Goal: Task Accomplishment & Management: Complete application form

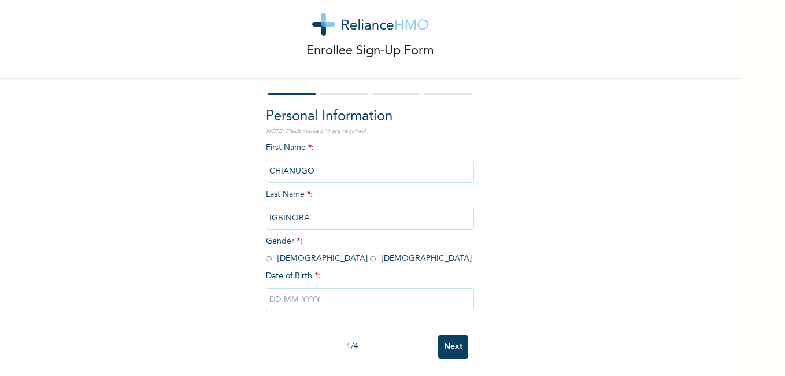
scroll to position [31, 0]
click at [370, 253] on input "radio" at bounding box center [373, 258] width 6 height 11
radio input "true"
click at [303, 294] on input "text" at bounding box center [370, 299] width 208 height 23
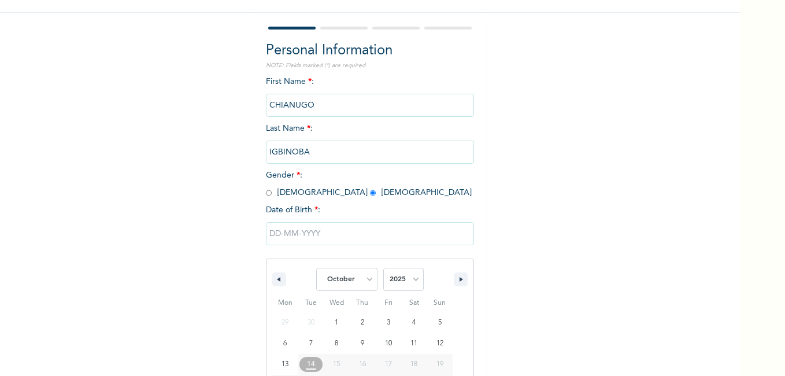
scroll to position [150, 0]
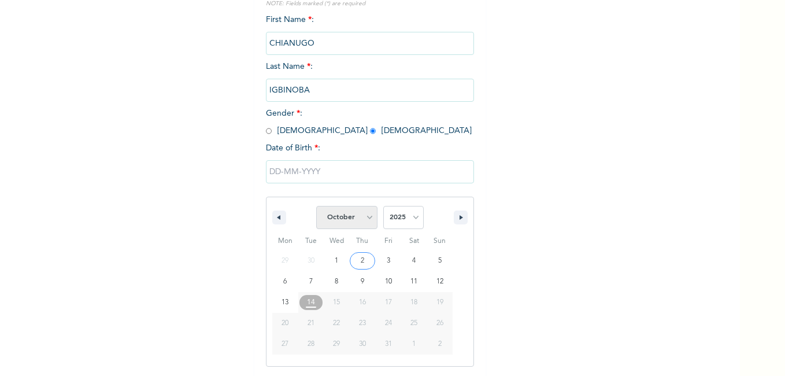
click at [362, 218] on select "January February March April May June July August September October November De…" at bounding box center [346, 217] width 61 height 23
select select "0"
click at [316, 206] on select "January February March April May June July August September October November De…" at bounding box center [346, 217] width 61 height 23
click at [409, 217] on select "2025 2024 2023 2022 2021 2020 2019 2018 2017 2016 2015 2014 2013 2012 2011 2010…" at bounding box center [403, 217] width 40 height 23
select select "1990"
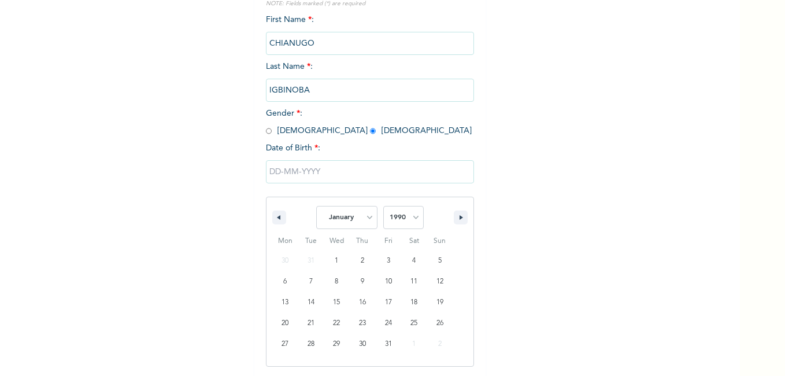
click at [383, 206] on select "2025 2024 2023 2022 2021 2020 2019 2018 2017 2016 2015 2014 2013 2012 2011 2010…" at bounding box center [403, 217] width 40 height 23
type input "01/21/1990"
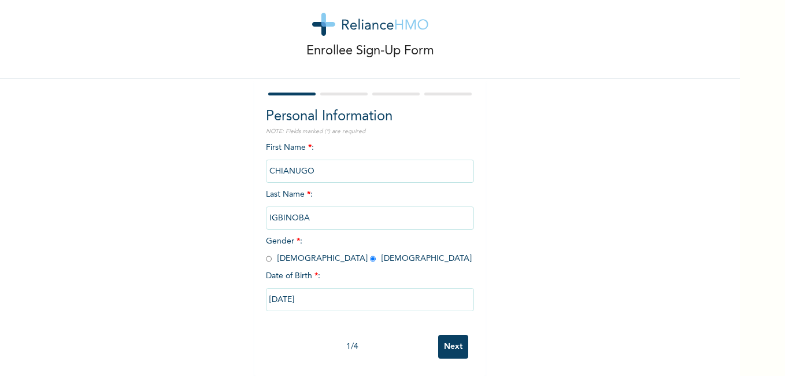
click at [448, 343] on input "Next" at bounding box center [453, 347] width 30 height 24
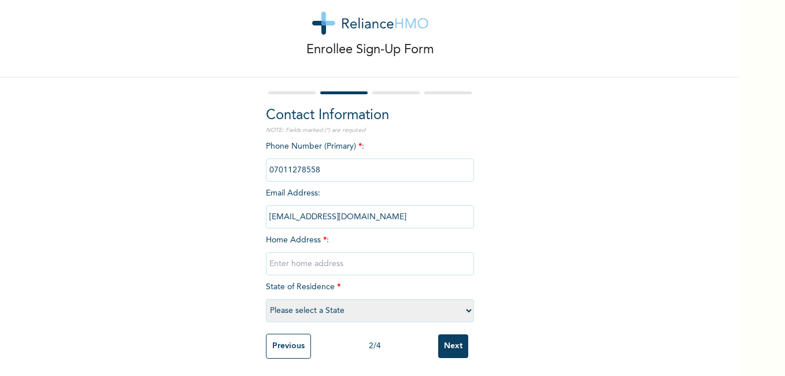
click at [345, 253] on input "text" at bounding box center [370, 263] width 208 height 23
type input "no 53 sola imole lambasa owode ajah"
click at [464, 301] on select "Please select a State Abia Abuja (FCT) Adamawa Akwa Ibom Anambra Bauchi Bayelsa…" at bounding box center [370, 310] width 208 height 23
select select "25"
click at [266, 299] on select "Please select a State Abia Abuja (FCT) Adamawa Akwa Ibom Anambra Bauchi Bayelsa…" at bounding box center [370, 310] width 208 height 23
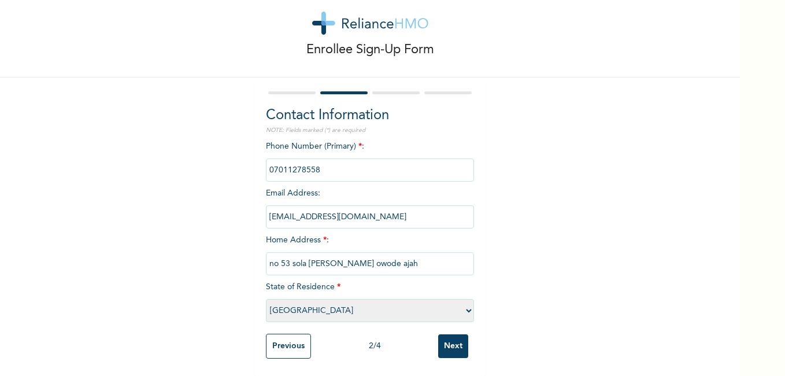
click at [455, 348] on input "Next" at bounding box center [453, 346] width 30 height 24
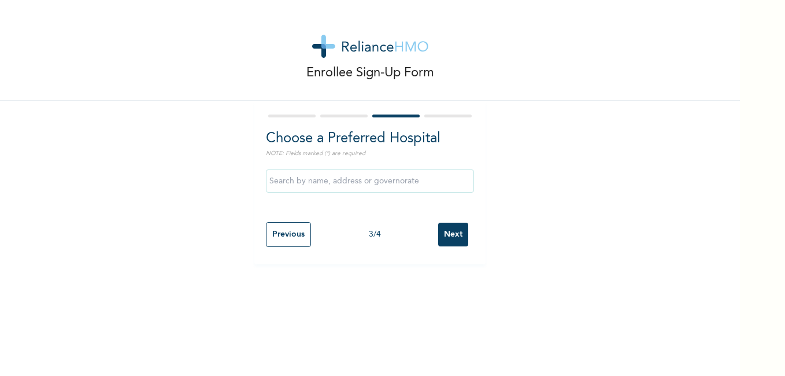
click at [411, 183] on input "text" at bounding box center [370, 180] width 208 height 23
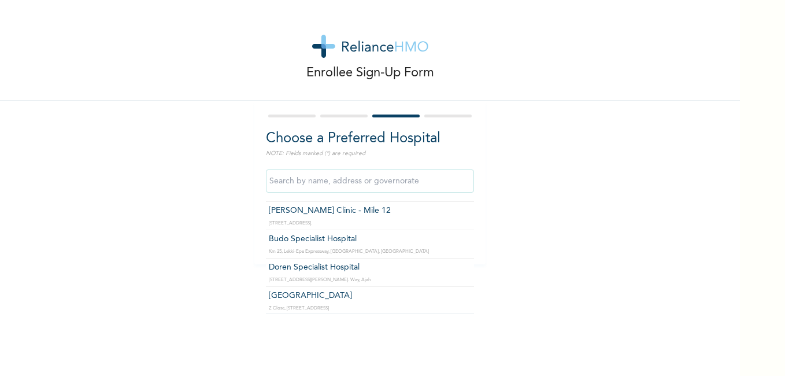
scroll to position [208, 0]
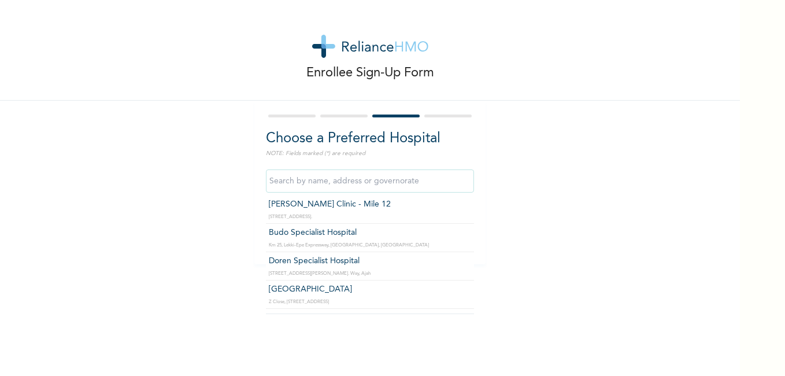
type input "Budo Specialist Hospital"
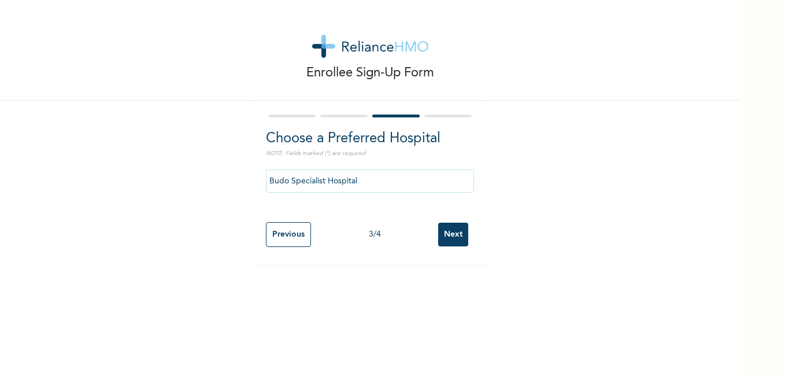
click at [456, 238] on input "Next" at bounding box center [453, 235] width 30 height 24
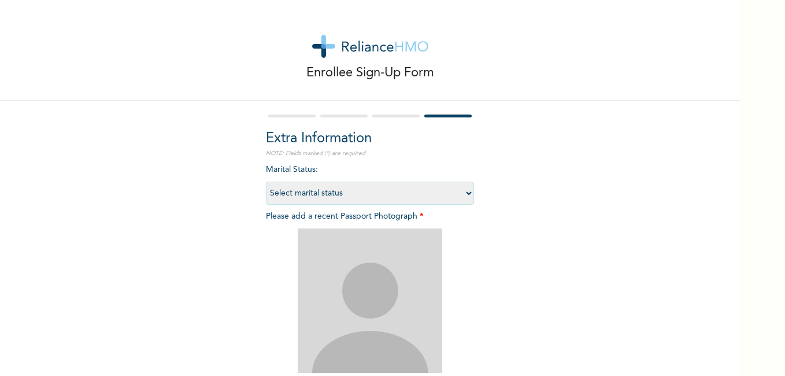
click at [466, 194] on select "Select marital status Single Married Divorced Widow/Widower" at bounding box center [370, 193] width 208 height 23
select select "1"
click at [266, 182] on select "Select marital status Single Married Divorced Widow/Widower" at bounding box center [370, 193] width 208 height 23
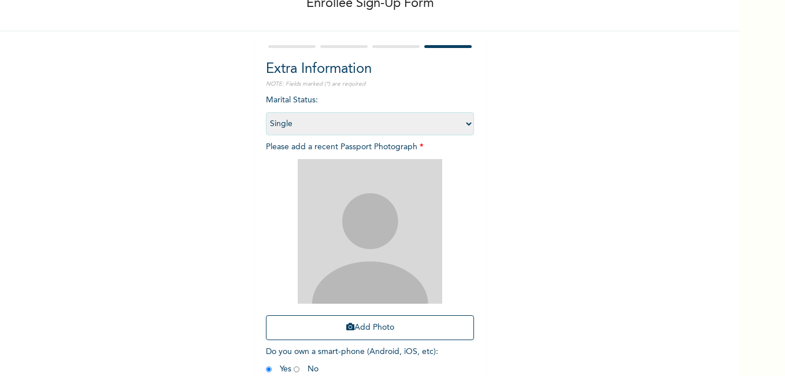
scroll to position [93, 0]
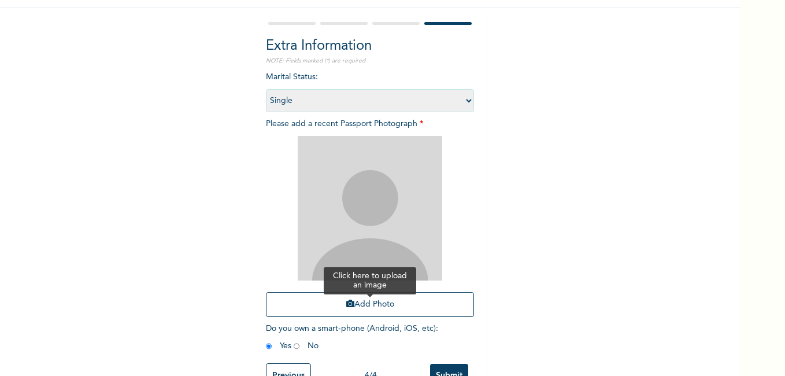
click at [372, 309] on button "Add Photo" at bounding box center [370, 304] width 208 height 25
click at [350, 304] on button "Add Photo" at bounding box center [370, 304] width 208 height 25
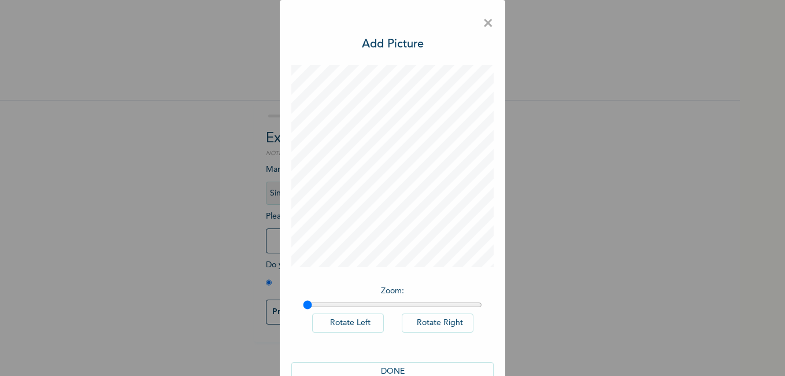
scroll to position [0, 0]
click at [320, 304] on input "range" at bounding box center [392, 304] width 179 height 9
type input "1"
click at [303, 305] on input "range" at bounding box center [392, 304] width 179 height 9
click at [379, 374] on button "DONE" at bounding box center [392, 371] width 202 height 19
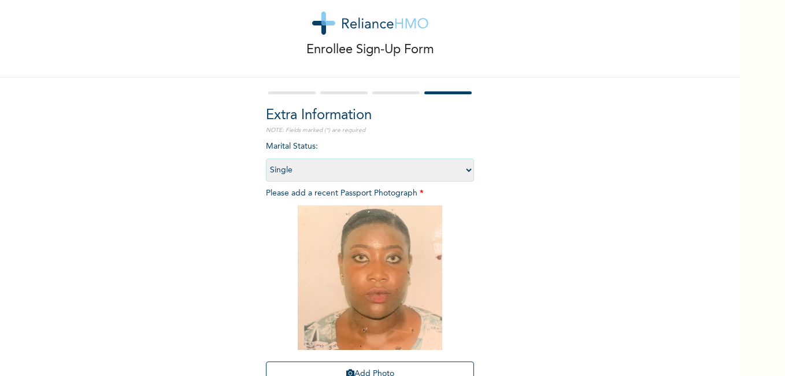
scroll to position [131, 0]
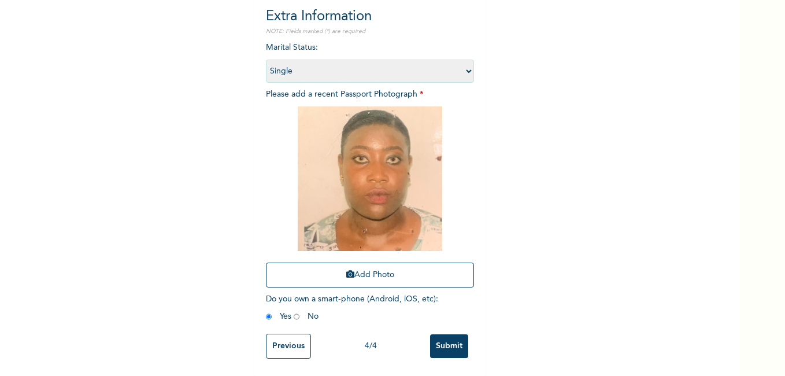
click at [266, 311] on input "radio" at bounding box center [269, 316] width 6 height 11
click at [440, 343] on input "Submit" at bounding box center [449, 346] width 38 height 24
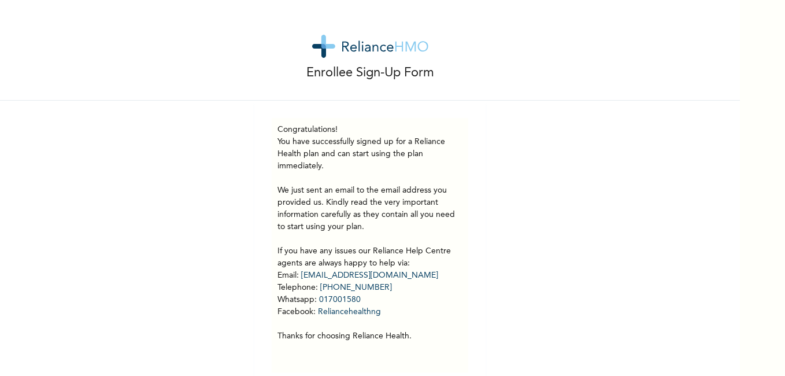
scroll to position [23, 0]
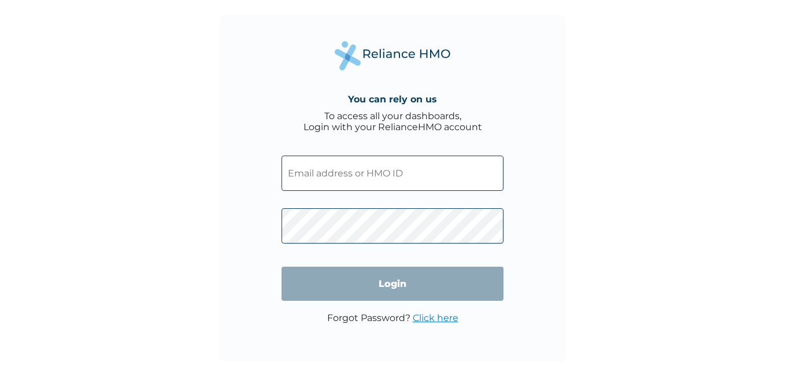
paste input "SSY/10035/A"
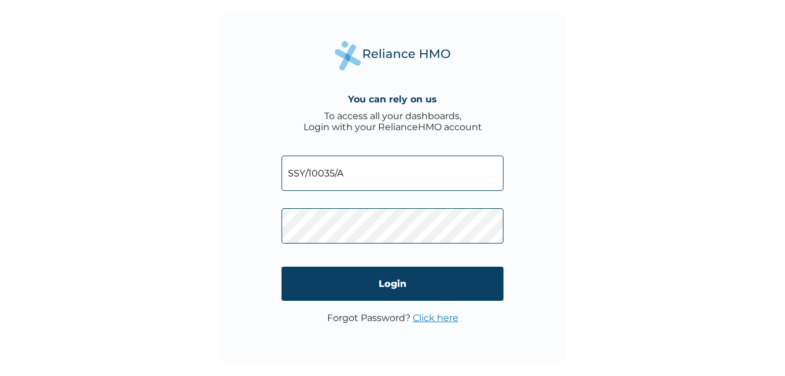
type input "SSY/10035/A"
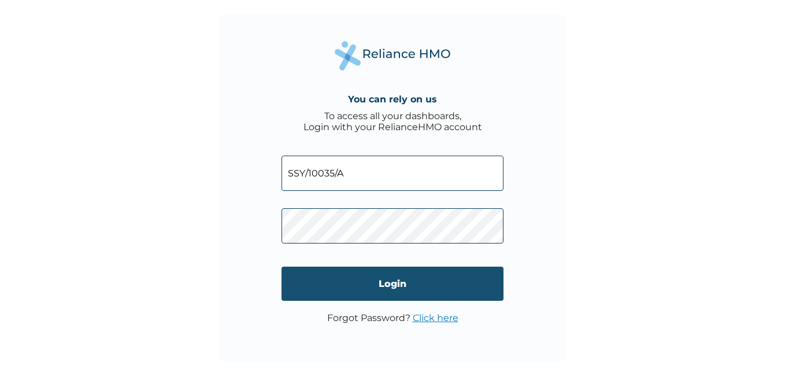
click at [424, 274] on input "Login" at bounding box center [393, 284] width 222 height 34
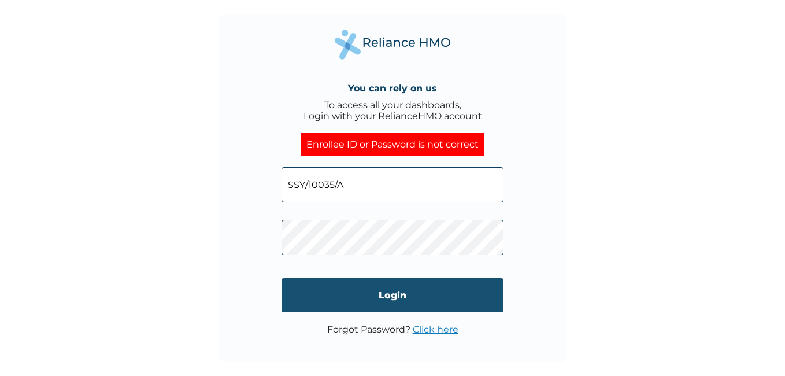
click at [492, 300] on input "Login" at bounding box center [393, 295] width 222 height 34
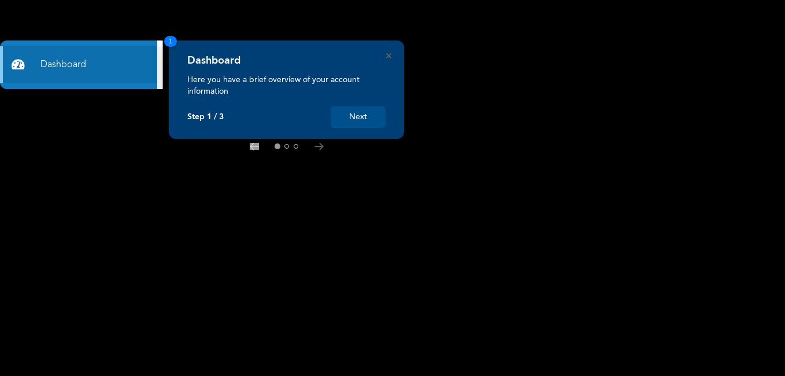
click at [376, 120] on button "Next" at bounding box center [358, 116] width 55 height 21
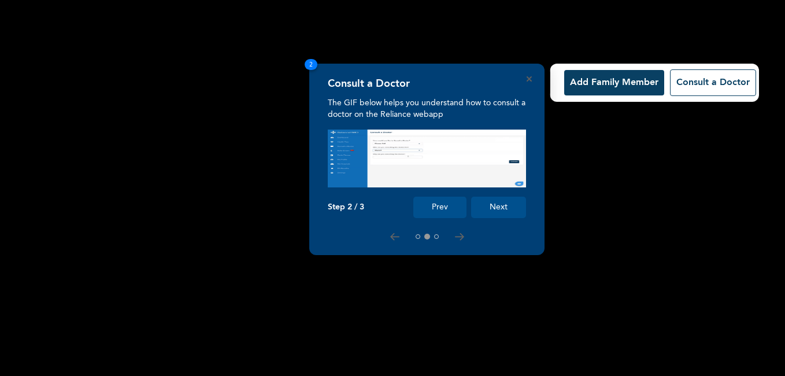
click at [495, 208] on button "Next" at bounding box center [498, 207] width 55 height 21
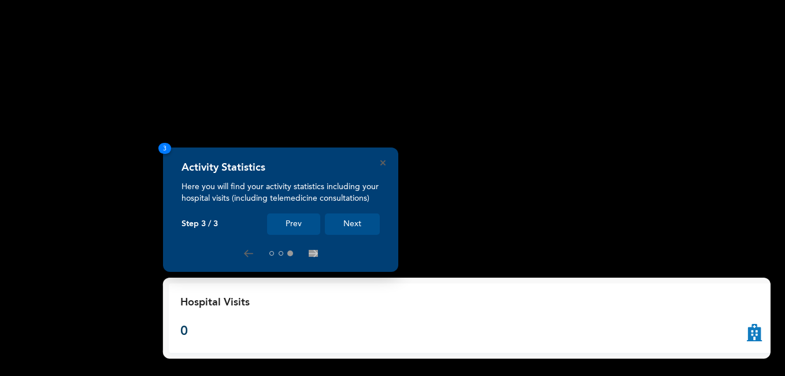
click at [368, 224] on button "Next" at bounding box center [352, 223] width 55 height 21
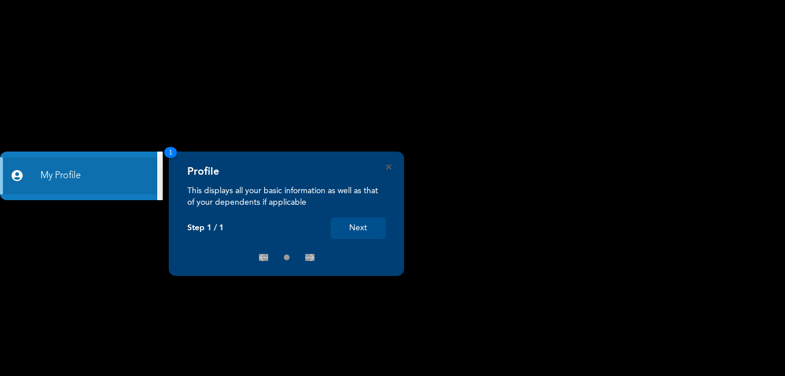
click at [364, 235] on button "Next" at bounding box center [358, 227] width 55 height 21
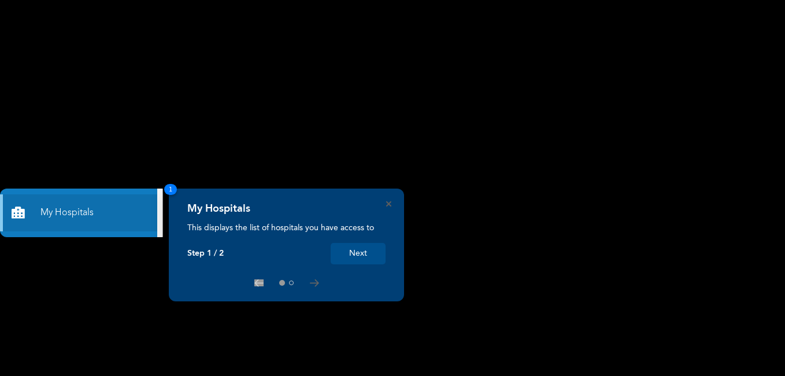
click at [376, 256] on button "Next" at bounding box center [358, 253] width 55 height 21
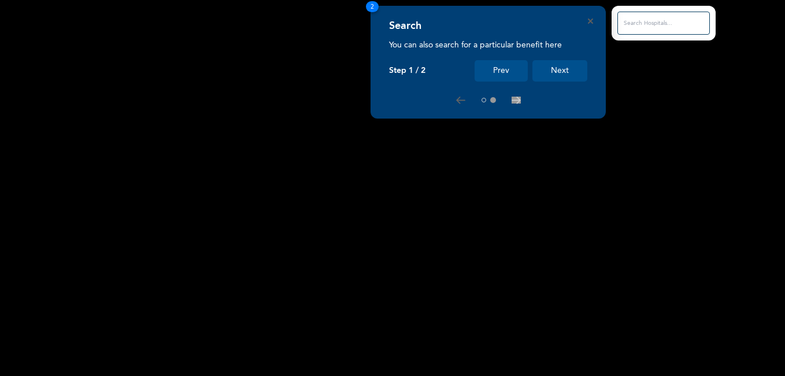
click at [571, 76] on button "Next" at bounding box center [560, 70] width 55 height 21
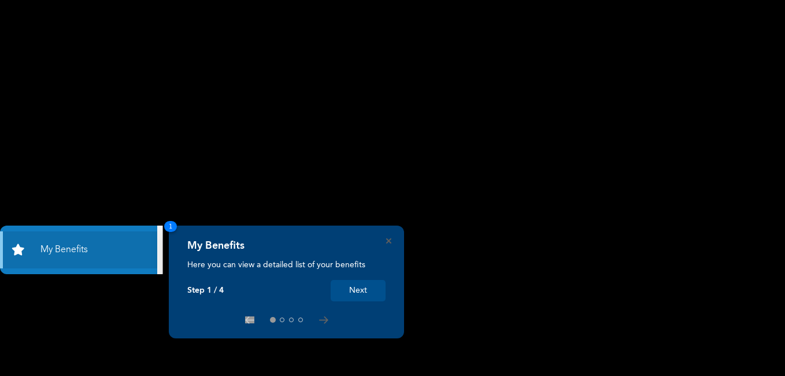
click at [376, 287] on button "Next" at bounding box center [358, 290] width 55 height 21
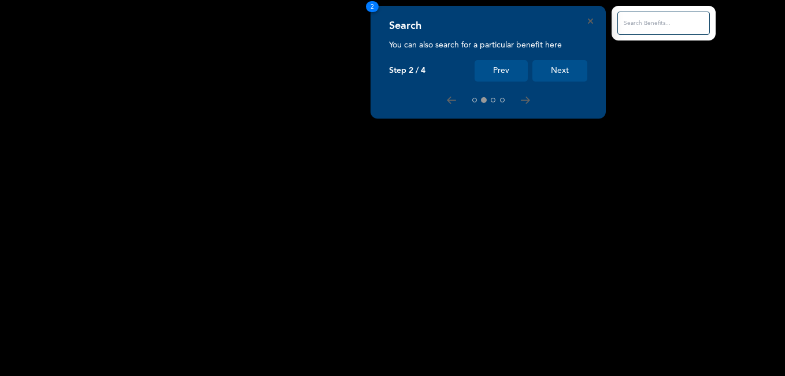
click at [563, 72] on button "Next" at bounding box center [560, 70] width 55 height 21
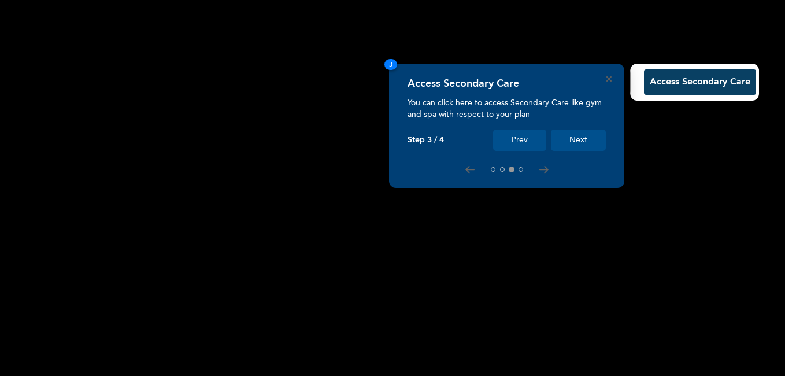
click at [586, 148] on button "Next" at bounding box center [578, 140] width 55 height 21
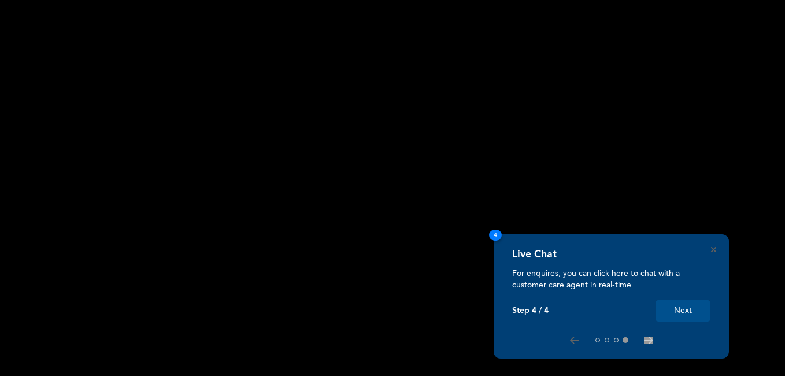
click at [685, 312] on button "Next" at bounding box center [683, 310] width 55 height 21
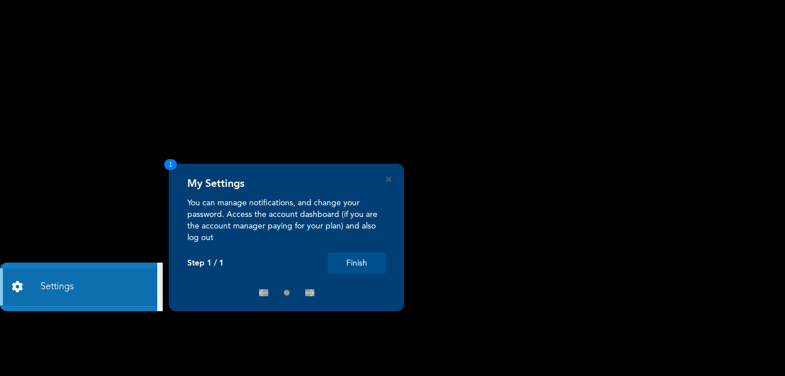
click at [369, 257] on button "Finish" at bounding box center [357, 263] width 58 height 21
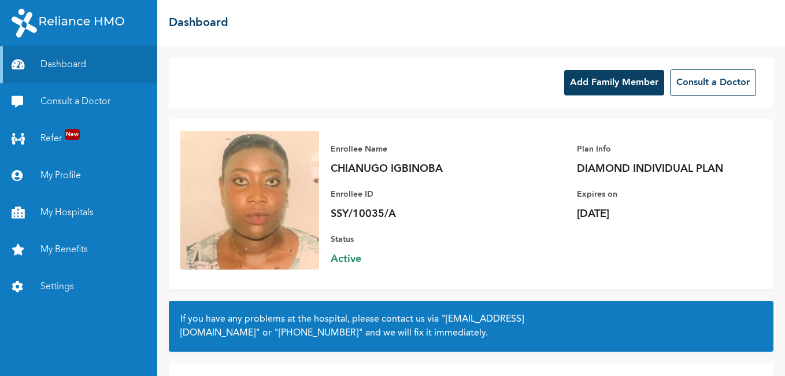
click at [622, 84] on button "Add Family Member" at bounding box center [614, 82] width 100 height 25
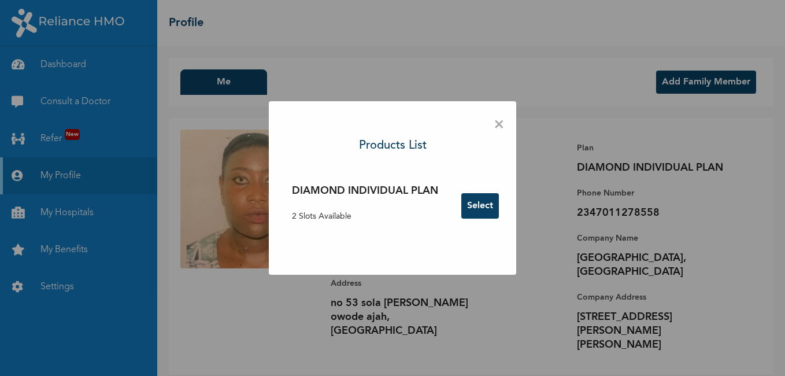
click at [490, 204] on button "Select" at bounding box center [480, 205] width 38 height 25
click at [504, 127] on span "×" at bounding box center [499, 125] width 11 height 24
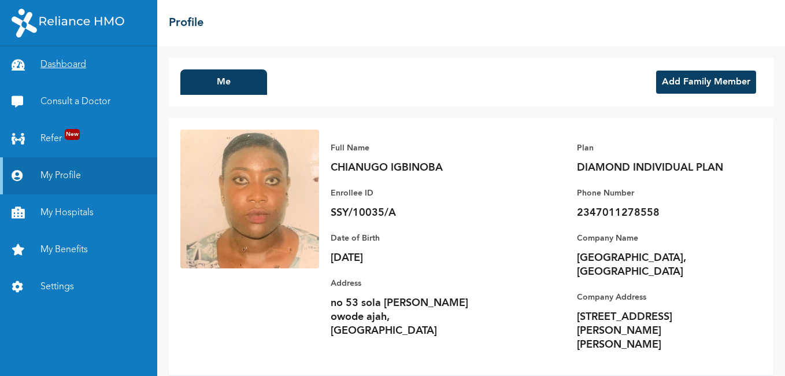
click at [54, 67] on link "Dashboard" at bounding box center [78, 64] width 157 height 37
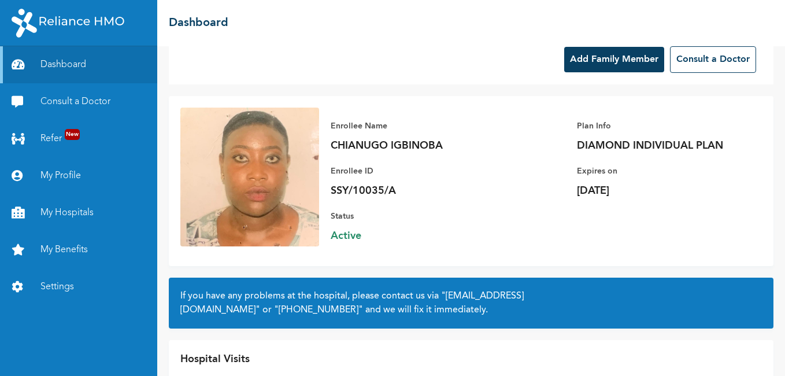
scroll to position [80, 0]
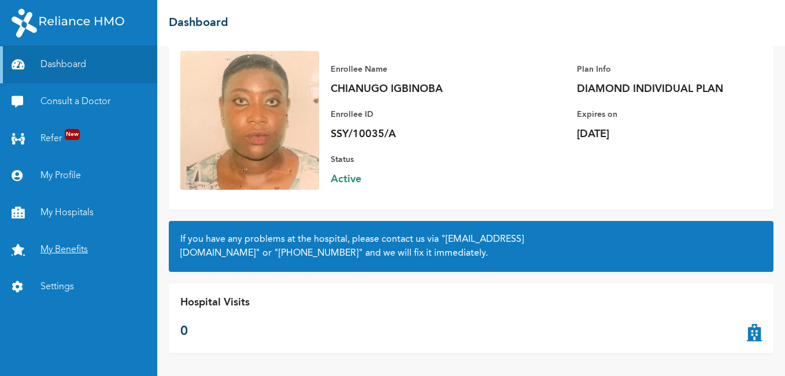
click at [71, 246] on link "My Benefits" at bounding box center [78, 249] width 157 height 37
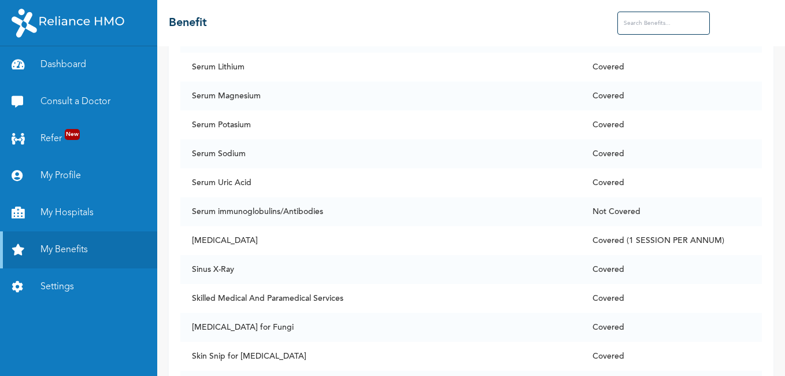
scroll to position [7532, 0]
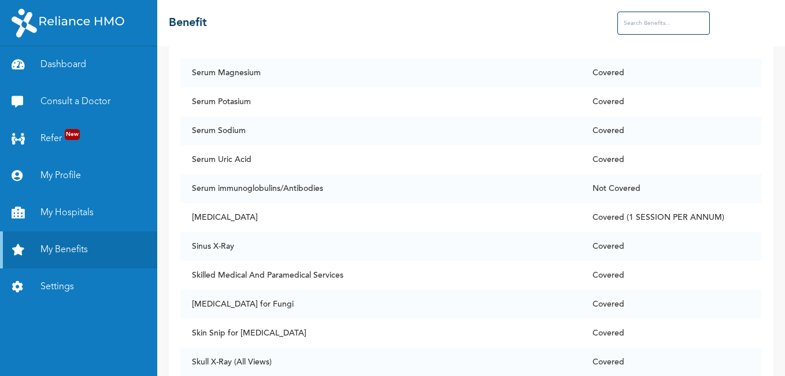
click at [674, 20] on input "text" at bounding box center [664, 23] width 93 height 23
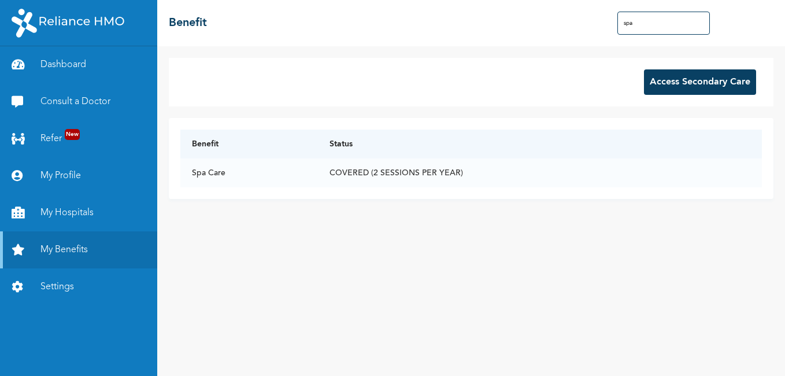
scroll to position [0, 0]
type input "spa"
click at [210, 175] on td "Spa Care" at bounding box center [249, 172] width 138 height 29
click at [264, 181] on td "Spa Care" at bounding box center [249, 172] width 138 height 29
click at [81, 71] on link "Dashboard" at bounding box center [78, 64] width 157 height 37
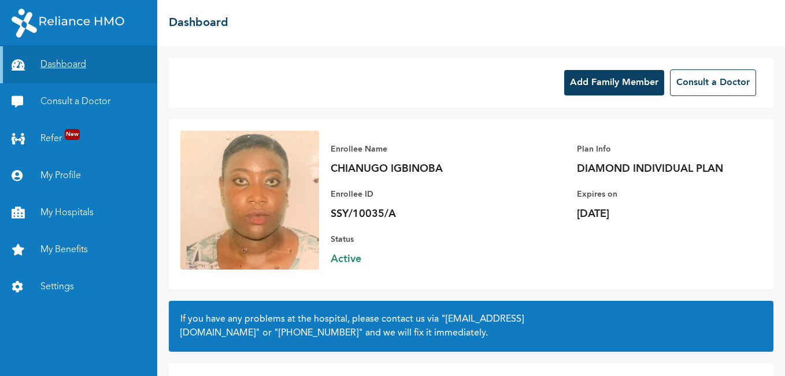
click at [81, 71] on link "Dashboard" at bounding box center [78, 64] width 157 height 37
click at [72, 101] on link "Consult a Doctor" at bounding box center [78, 101] width 157 height 37
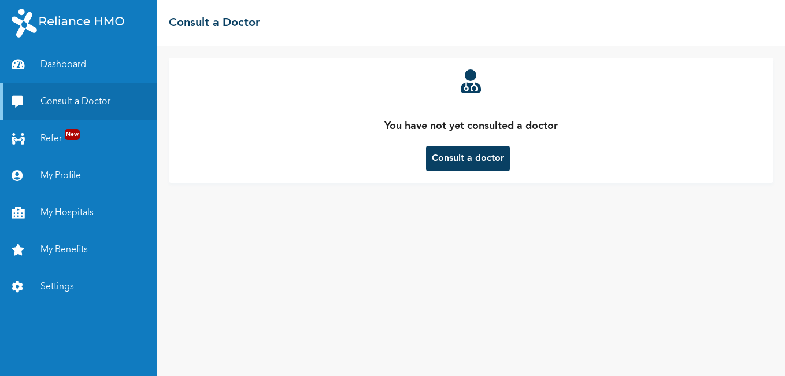
click at [58, 142] on link "Refer New" at bounding box center [78, 138] width 157 height 37
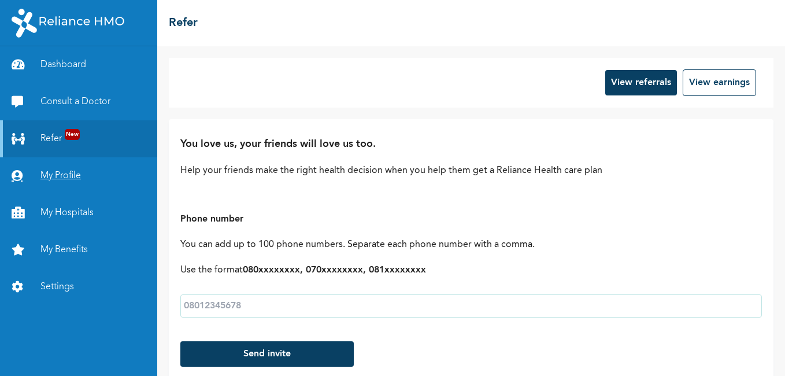
click at [50, 175] on link "My Profile" at bounding box center [78, 175] width 157 height 37
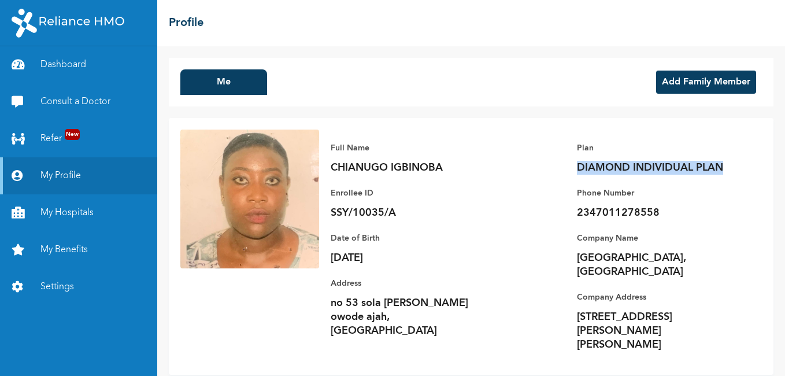
drag, startPoint x: 575, startPoint y: 168, endPoint x: 725, endPoint y: 165, distance: 149.8
click at [725, 165] on div "Full Name CHIANUGO IGBINOBA Enrollee ID SSY/10035/A Plan DIAMOND INDIVIDUAL PLA…" at bounding box center [540, 247] width 443 height 234
drag, startPoint x: 725, startPoint y: 165, endPoint x: 717, endPoint y: 170, distance: 9.3
copy p "DIAMOND INDIVIDUAL PLAN"
click at [61, 245] on link "My Benefits" at bounding box center [78, 249] width 157 height 37
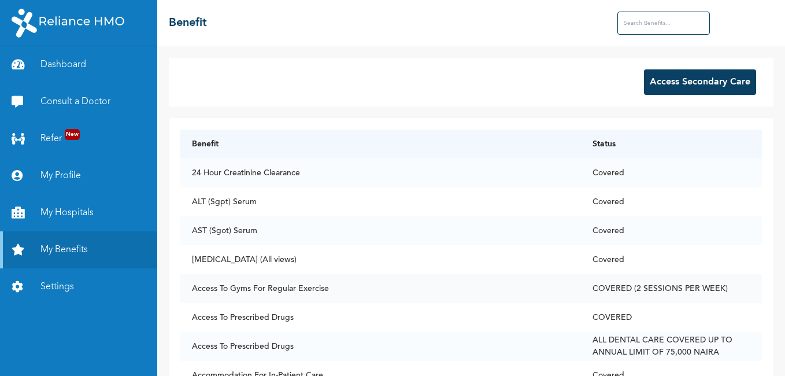
click at [626, 293] on td "COVERED (2 SESSIONS PER WEEK)" at bounding box center [671, 288] width 181 height 29
click at [294, 300] on td "Access To Gyms For Regular Exercise" at bounding box center [380, 288] width 401 height 29
click at [680, 86] on button "Access Secondary Care" at bounding box center [700, 81] width 112 height 25
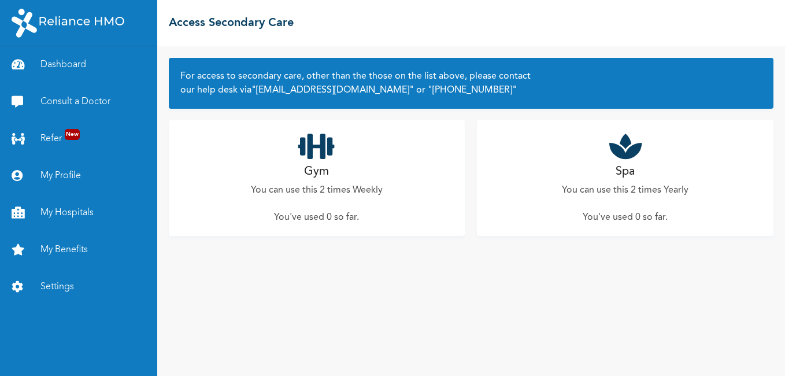
click at [301, 166] on div "Gym You can use this 2 times Weekly You've used 0 so far ." at bounding box center [317, 178] width 297 height 116
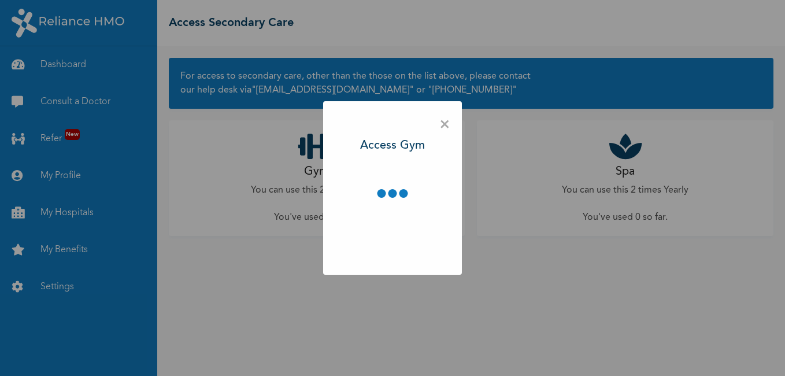
click at [301, 166] on div "× Access Gym" at bounding box center [392, 188] width 785 height 376
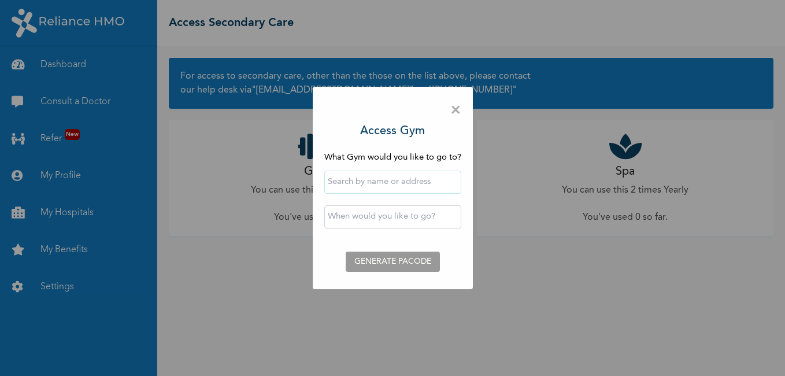
click at [389, 181] on input "text" at bounding box center [392, 182] width 137 height 23
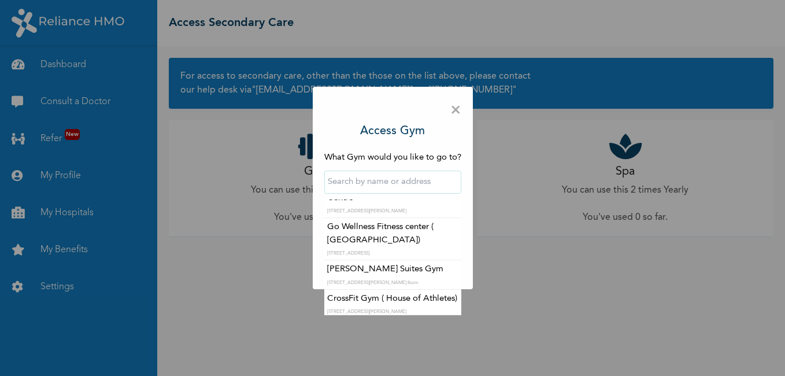
scroll to position [748, 0]
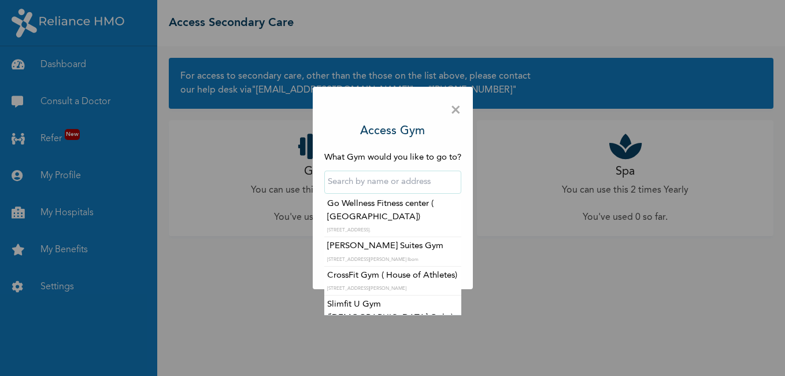
click at [397, 187] on input "text" at bounding box center [392, 182] width 137 height 23
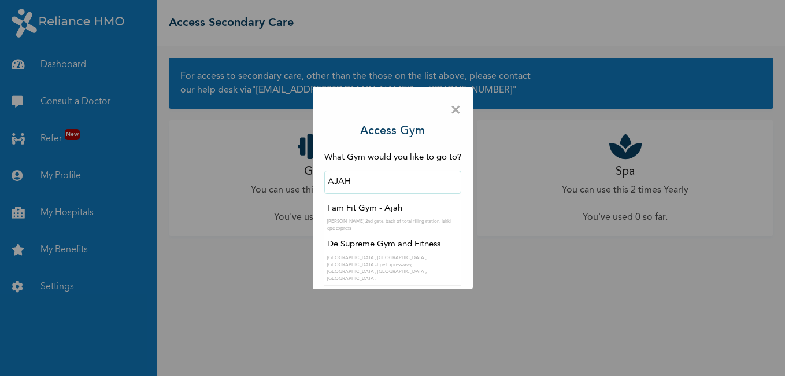
scroll to position [0, 0]
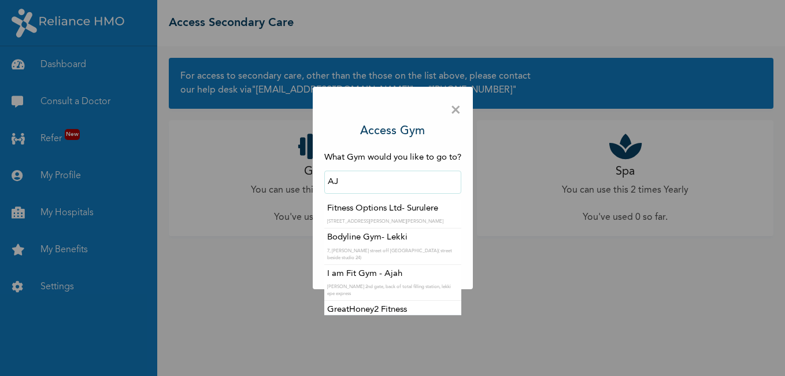
type input "A"
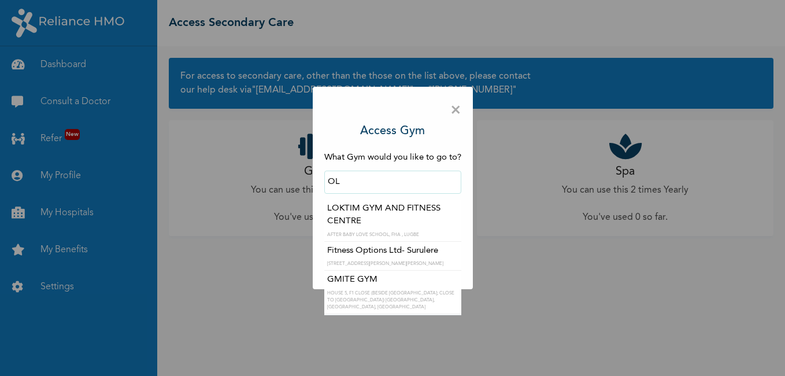
type input "O"
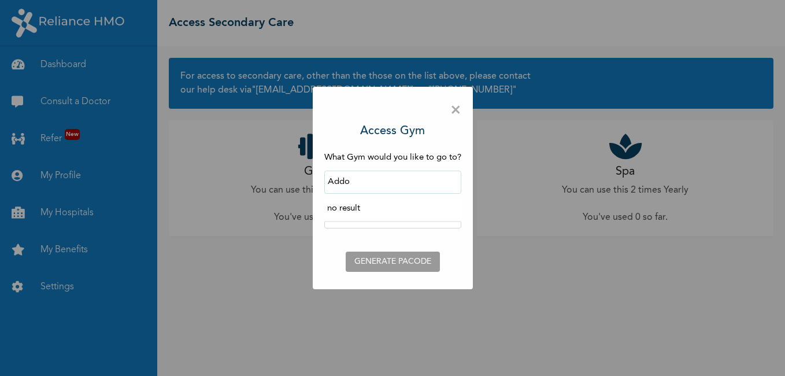
click at [397, 187] on input "Addo" at bounding box center [392, 182] width 137 height 23
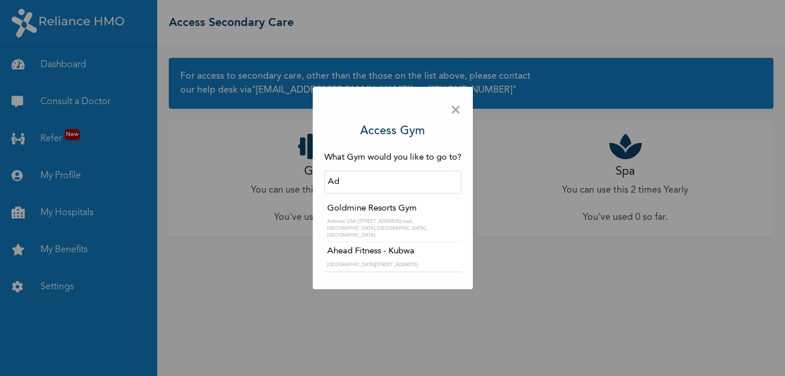
type input "A"
click at [449, 180] on input "De Supreme Gym and Fitness" at bounding box center [392, 182] width 137 height 23
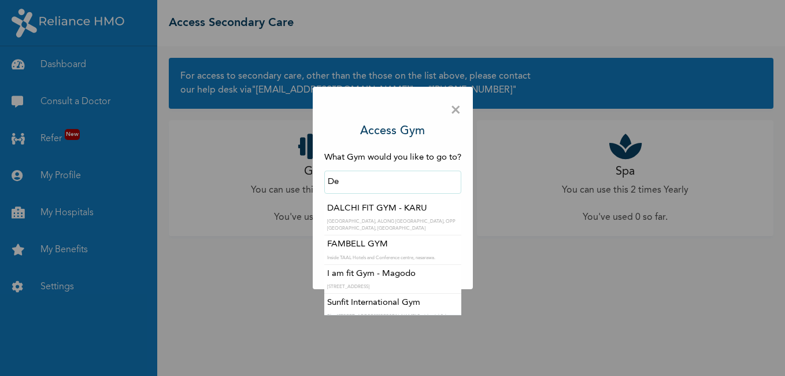
type input "D"
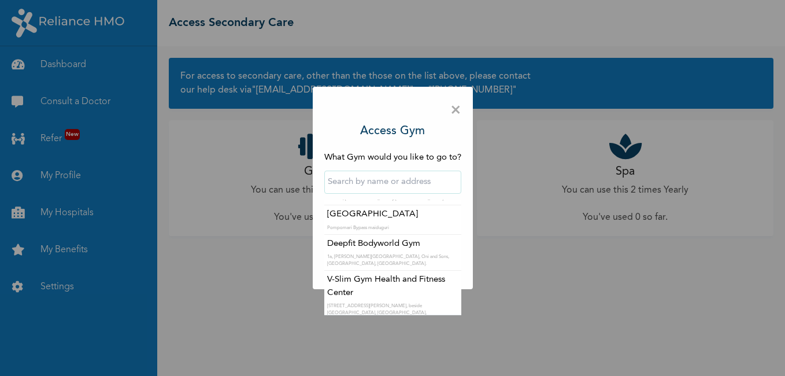
scroll to position [6269, 0]
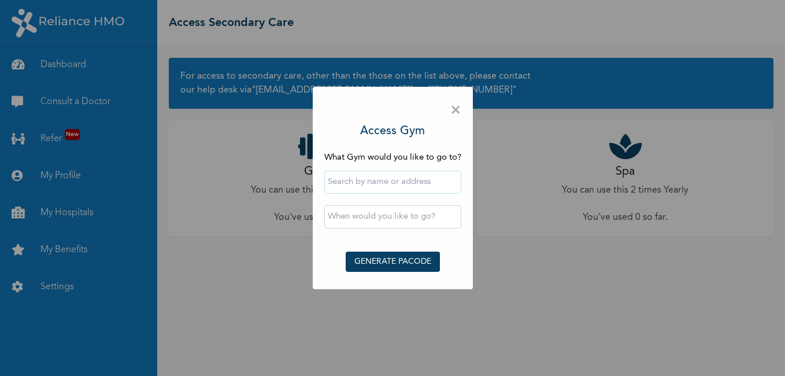
click at [457, 111] on span "×" at bounding box center [455, 110] width 11 height 24
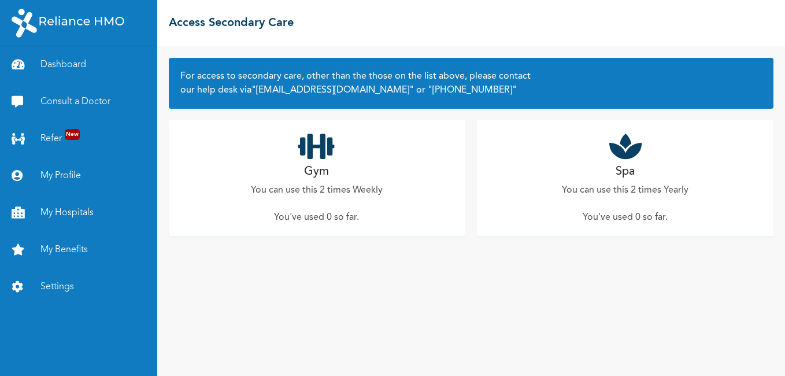
click at [626, 179] on h2 "Spa" at bounding box center [625, 171] width 19 height 17
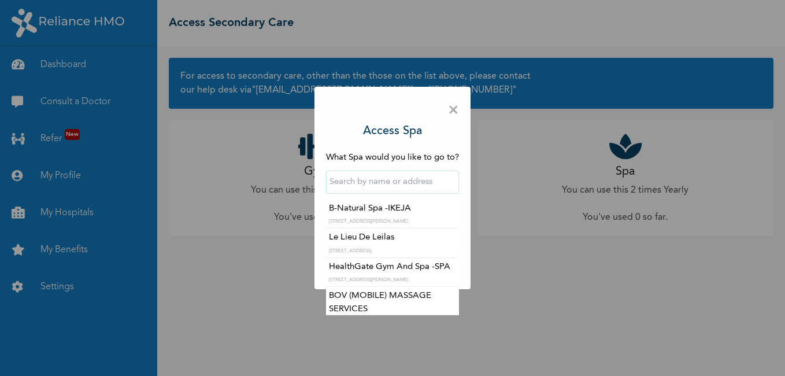
click at [453, 186] on input "text" at bounding box center [392, 182] width 133 height 23
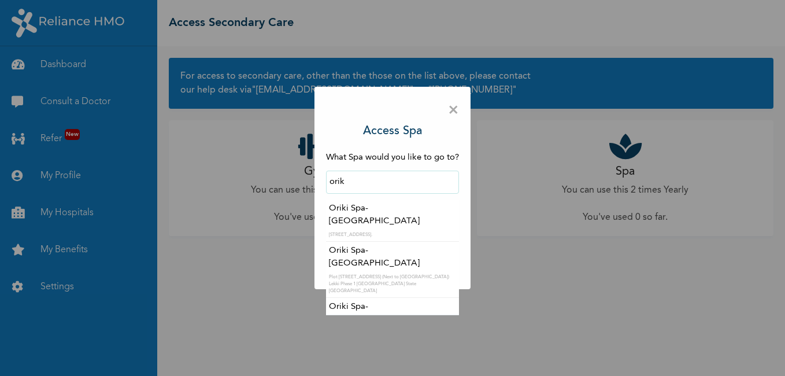
type input "Oriki Spa- Yacht Hotel"
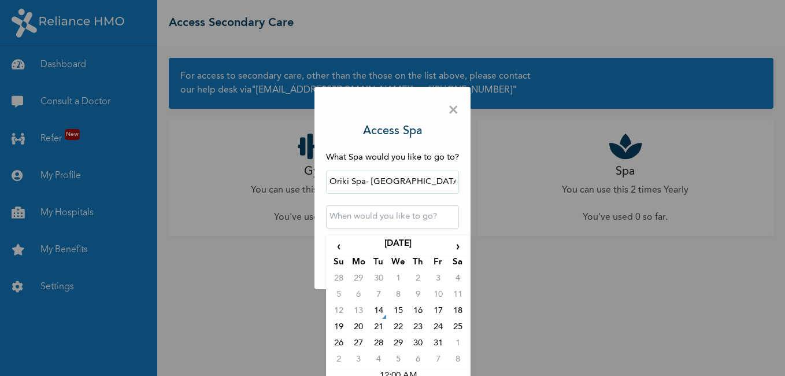
click at [407, 220] on input "text" at bounding box center [392, 216] width 133 height 23
click at [339, 341] on td "26" at bounding box center [339, 345] width 20 height 16
type input "2025-10-26 12:00 AM"
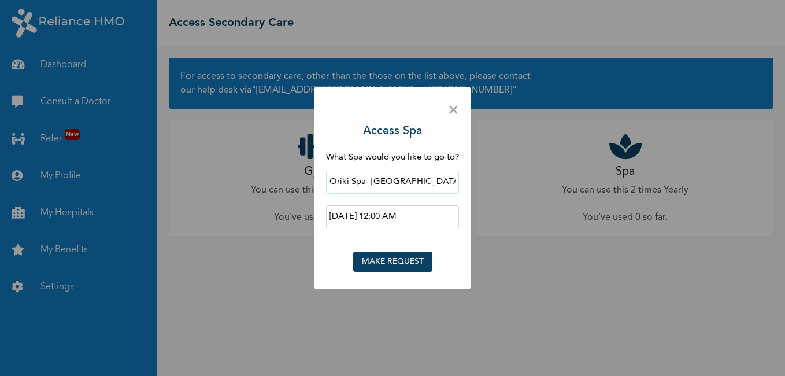
click at [409, 263] on button "MAKE REQUEST" at bounding box center [392, 262] width 79 height 20
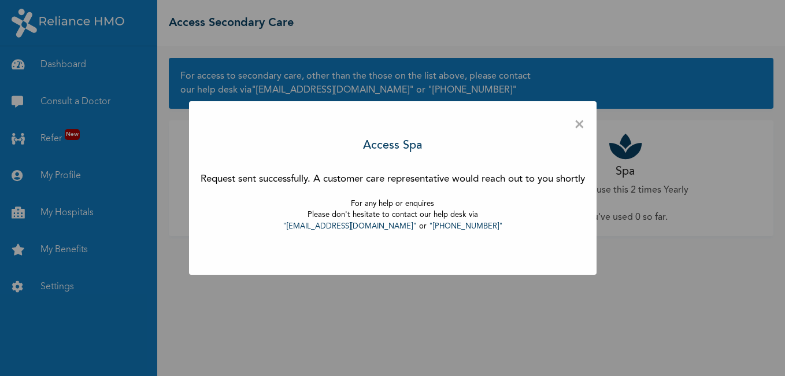
click at [582, 123] on span "×" at bounding box center [579, 125] width 11 height 24
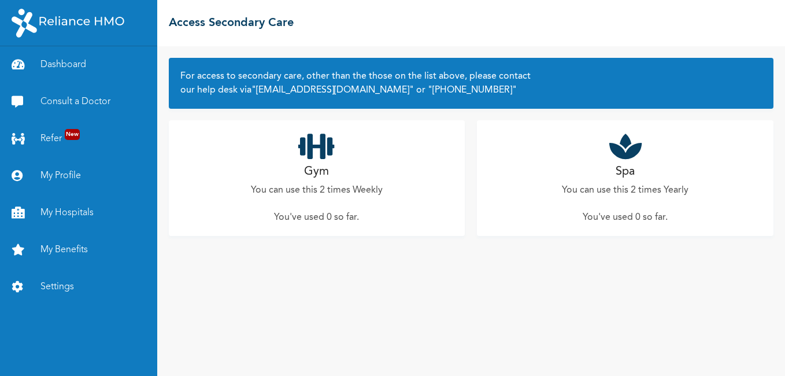
click at [320, 160] on icon at bounding box center [316, 146] width 36 height 29
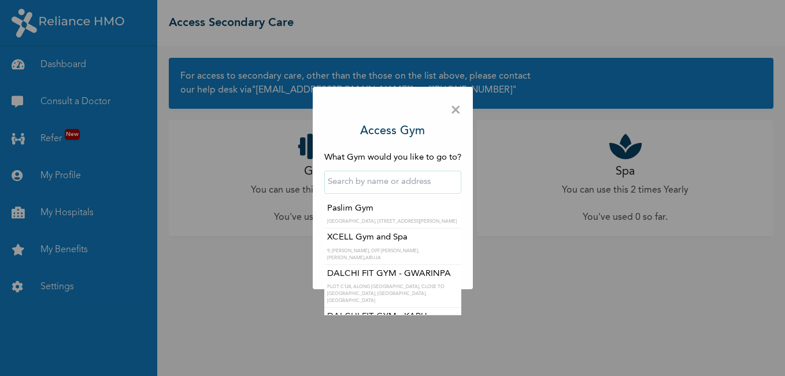
click at [400, 192] on input "text" at bounding box center [392, 182] width 137 height 23
click at [401, 183] on input "text" at bounding box center [392, 182] width 137 height 23
type input "l"
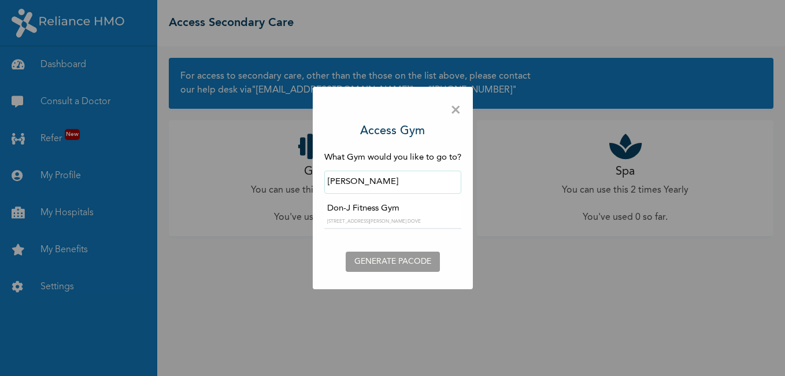
type input "Don-J Fitness Gym"
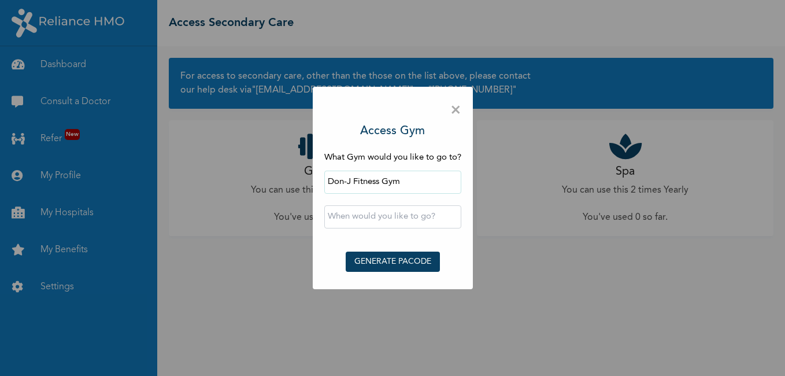
click at [459, 110] on span "×" at bounding box center [455, 110] width 11 height 24
